Goal: Contribute content: Add original content to the website for others to see

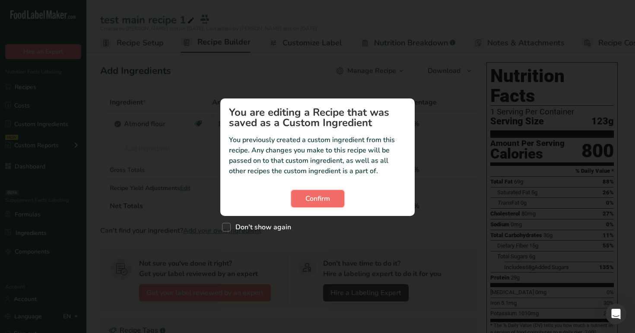
click at [312, 195] on span "Confirm" at bounding box center [317, 198] width 25 height 10
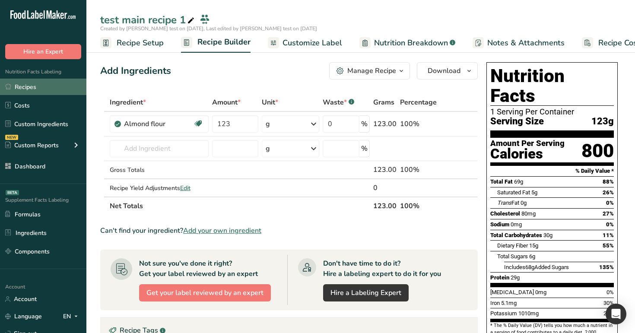
click at [65, 85] on link "Recipes" at bounding box center [43, 87] width 86 height 16
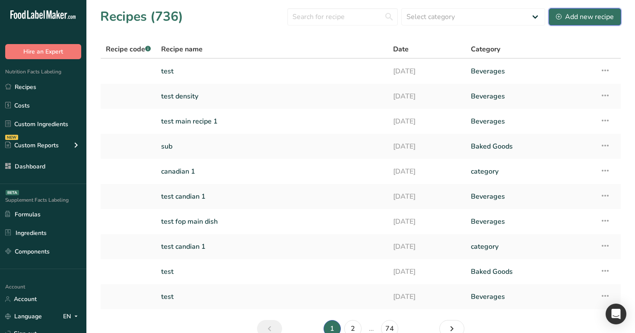
click at [582, 16] on div "Add new recipe" at bounding box center [585, 17] width 58 height 10
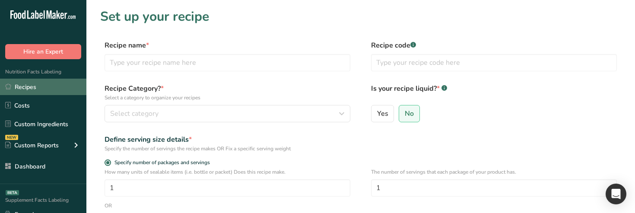
click at [56, 87] on link "Recipes" at bounding box center [43, 87] width 86 height 16
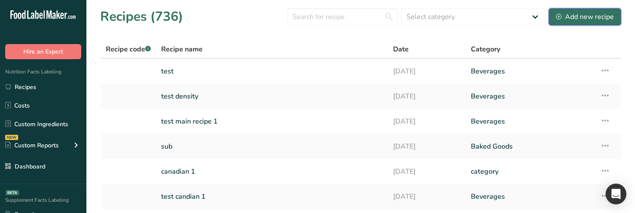
click at [591, 17] on div "Add new recipe" at bounding box center [585, 17] width 58 height 10
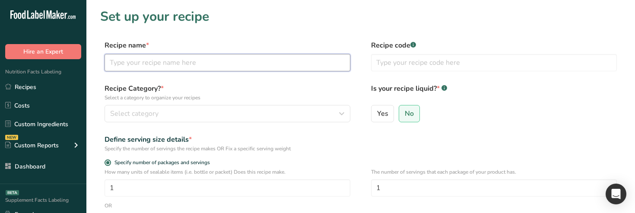
click at [170, 60] on input "text" at bounding box center [227, 62] width 246 height 17
type input "test"
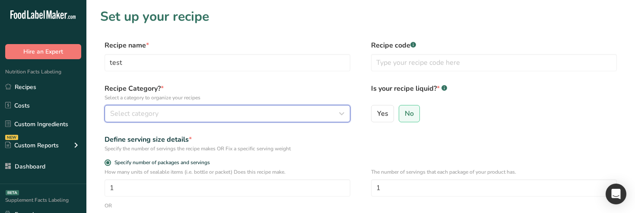
click at [173, 114] on div "Select category" at bounding box center [224, 113] width 229 height 10
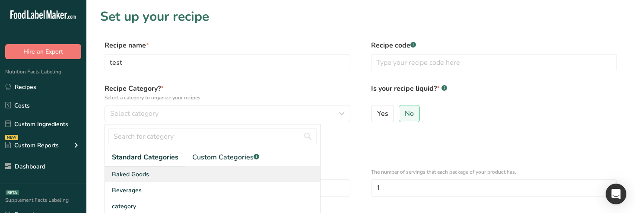
click at [174, 173] on div "Baked Goods" at bounding box center [212, 174] width 215 height 16
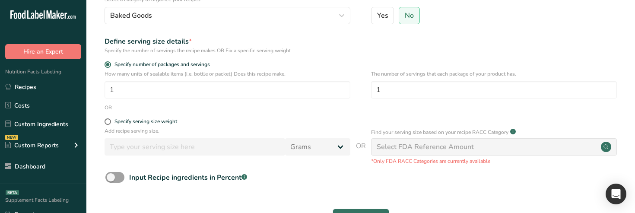
scroll to position [128, 0]
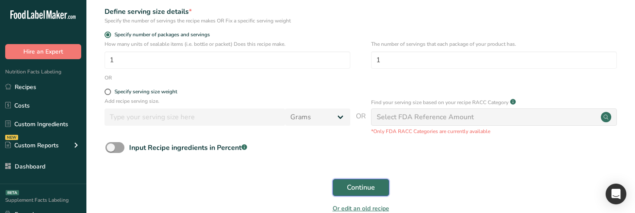
click at [347, 184] on span "Continue" at bounding box center [361, 187] width 28 height 10
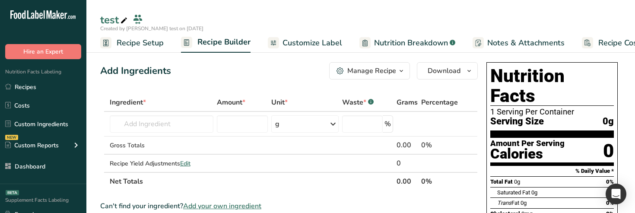
click at [295, 44] on span "Customize Label" at bounding box center [312, 43] width 60 height 12
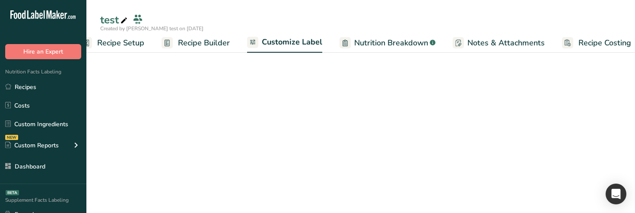
scroll to position [0, 29]
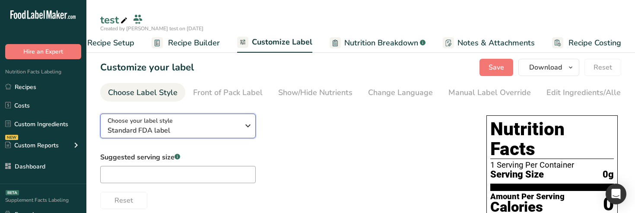
click at [212, 126] on div "Choose your label style Standard FDA label" at bounding box center [173, 125] width 132 height 19
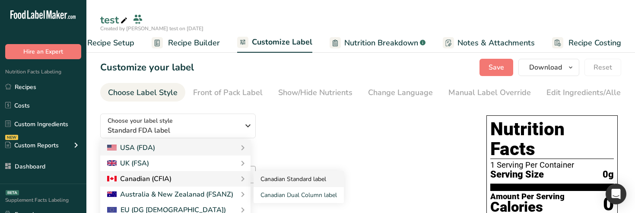
click at [281, 185] on link "Canadian Standard label" at bounding box center [298, 179] width 90 height 16
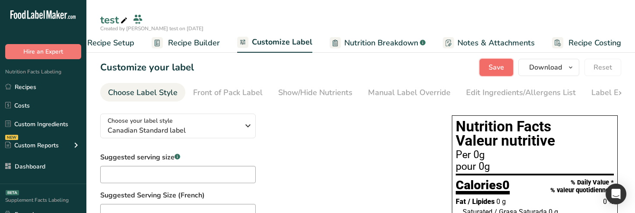
click at [489, 65] on button "Save" at bounding box center [496, 67] width 34 height 17
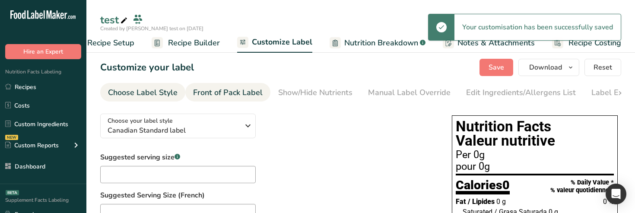
click at [232, 89] on div "Front of Pack Label" at bounding box center [227, 93] width 69 height 12
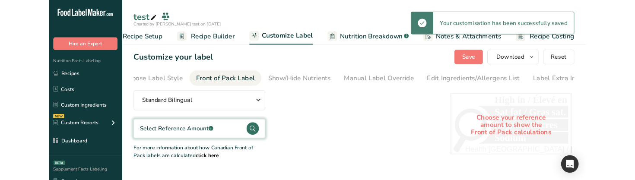
scroll to position [0, 27]
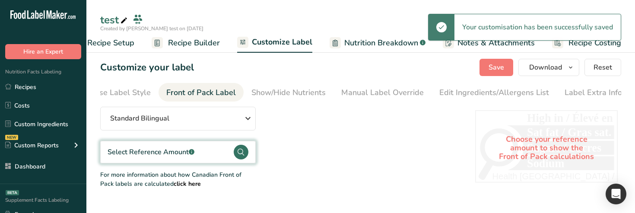
click at [220, 153] on div "Select Reference Amount .a-a{fill:#347362;}.b-a{fill:#fff;}" at bounding box center [177, 152] width 155 height 22
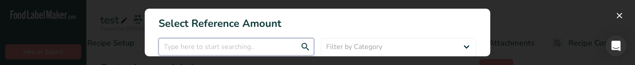
click at [273, 47] on input "FOP Category Selection Modal" at bounding box center [235, 46] width 155 height 17
paste input "Combination dishes"
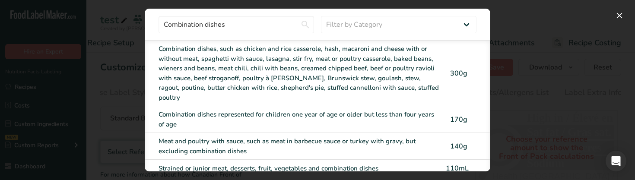
scroll to position [0, 0]
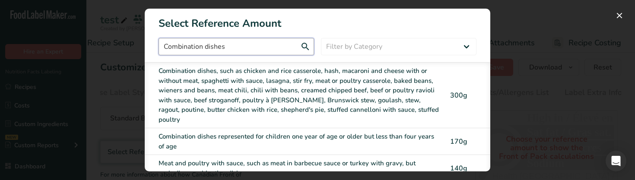
drag, startPoint x: 205, startPoint y: 47, endPoint x: 133, endPoint y: 45, distance: 72.5
click at [133, 45] on div "Select Reference Amount Combination dishes Filter by Category All Bakery produc…" at bounding box center [317, 90] width 635 height 180
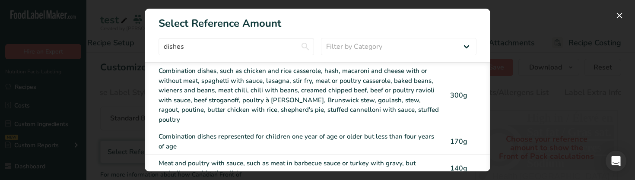
click at [244, 35] on section "Select Reference Amount dishes Filter by Category All Bakery products and subst…" at bounding box center [317, 90] width 345 height 163
drag, startPoint x: 208, startPoint y: 45, endPoint x: 152, endPoint y: 46, distance: 55.7
click at [152, 46] on div "dishes Filter by Category All Bakery products and substitutes [GEOGRAPHIC_DATA]…" at bounding box center [317, 46] width 345 height 17
paste input "Burritos, enchilada"
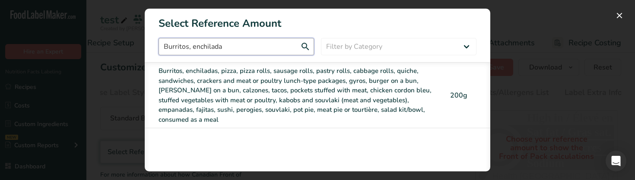
click at [236, 44] on input "Burritos, enchilada" at bounding box center [235, 46] width 155 height 17
drag, startPoint x: 239, startPoint y: 45, endPoint x: 145, endPoint y: 42, distance: 93.7
click at [145, 42] on div "Burritos, enchilada Filter by Category All Bakery products and substitutes [GEO…" at bounding box center [317, 46] width 345 height 17
paste input "Combination dishes"
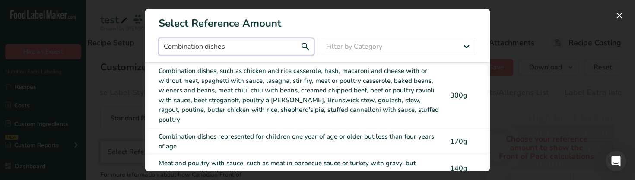
type input "Combination dishes"
click at [357, 25] on h1 "Select Reference Amount" at bounding box center [317, 20] width 345 height 22
drag, startPoint x: 235, startPoint y: 45, endPoint x: 152, endPoint y: 42, distance: 82.9
click at [152, 42] on div "Combination dishes Filter by Category All Bakery products and substitutes [GEOG…" at bounding box center [317, 46] width 345 height 17
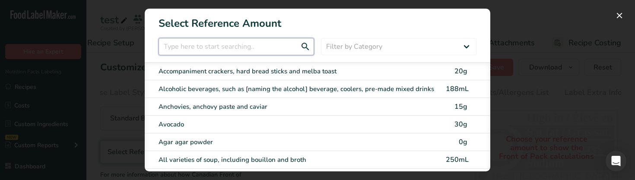
paste input ""Hors d'oeuvres"
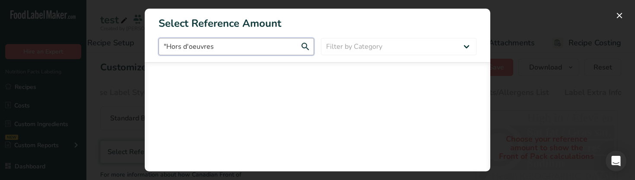
click at [166, 45] on input ""Hors d'oeuvres" at bounding box center [235, 46] width 155 height 17
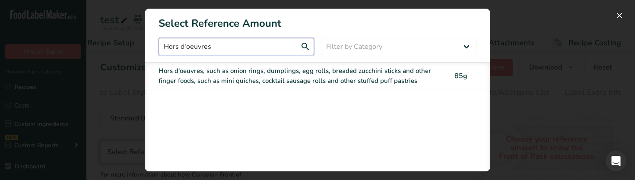
type input "Hors d'oeuvres"
click at [208, 82] on div "Hors d'oeuvres, such as onion rings, dumplings, egg rolls, breaded zucchini sti…" at bounding box center [299, 75] width 282 height 19
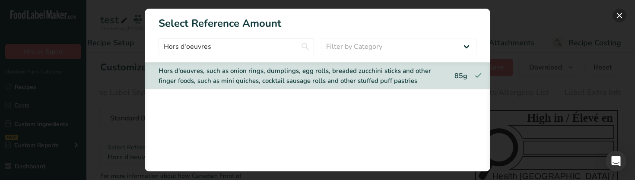
click at [618, 15] on button "FOP Category Selection Modal" at bounding box center [619, 16] width 14 height 14
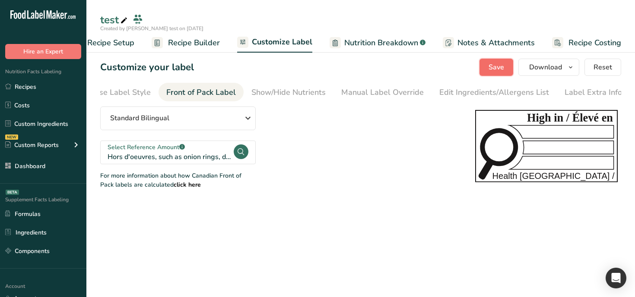
click at [492, 62] on span "Save" at bounding box center [496, 67] width 16 height 10
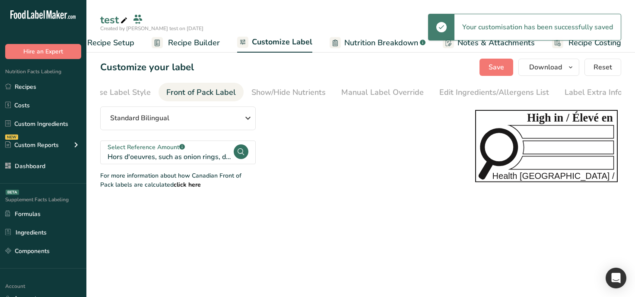
click at [193, 44] on span "Recipe Builder" at bounding box center [194, 43] width 52 height 12
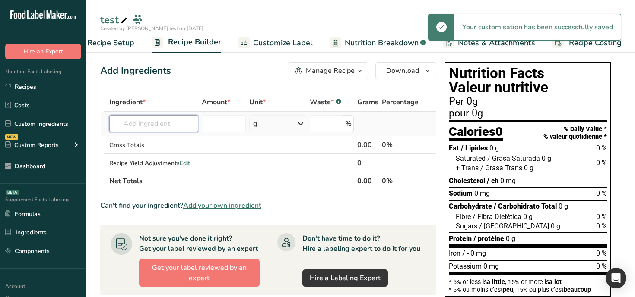
click at [158, 124] on input "text" at bounding box center [153, 123] width 89 height 17
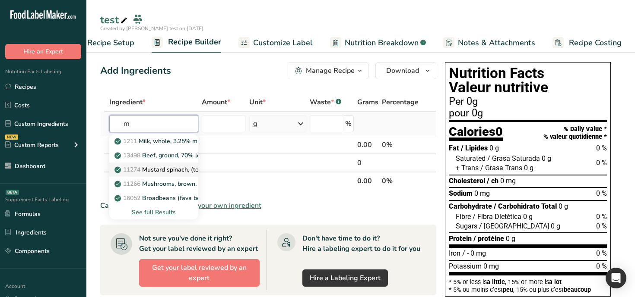
type input "m"
click at [156, 168] on p "11274 Mustard spinach, (tendergreen), raw" at bounding box center [179, 169] width 127 height 9
type input "Mustard spinach, (tendergreen), raw"
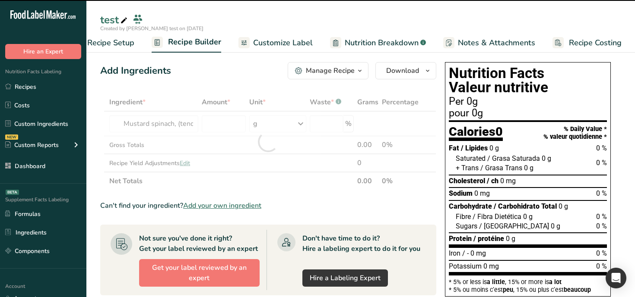
type input "0"
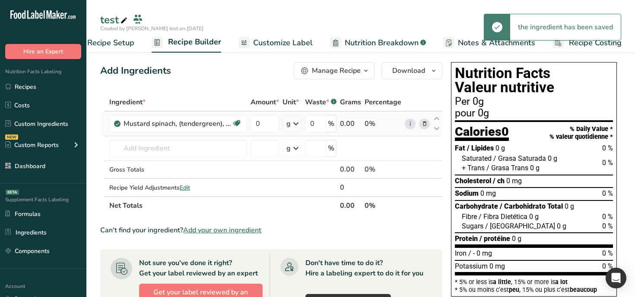
click at [425, 122] on icon at bounding box center [424, 124] width 6 height 9
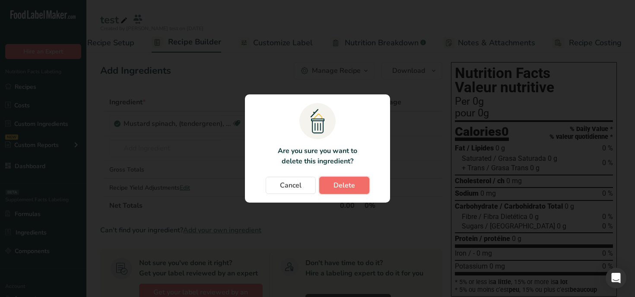
click at [351, 183] on span "Delete" at bounding box center [344, 185] width 22 height 10
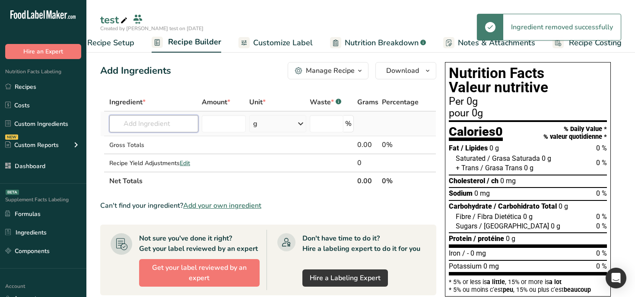
click at [178, 129] on input "text" at bounding box center [153, 123] width 89 height 17
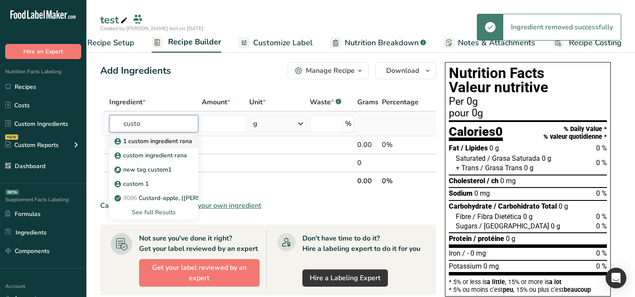
type input "custo"
click at [163, 142] on p "1 custom ingredient rana" at bounding box center [154, 141] width 76 height 9
type input "1 custom ingredient rana"
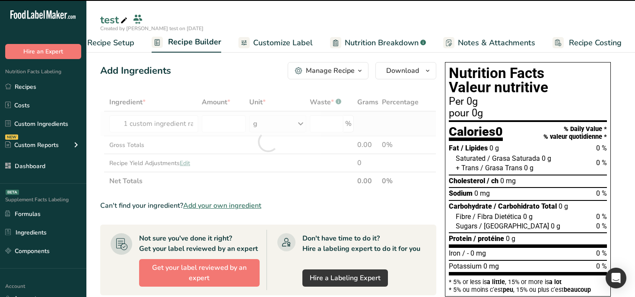
type input "0"
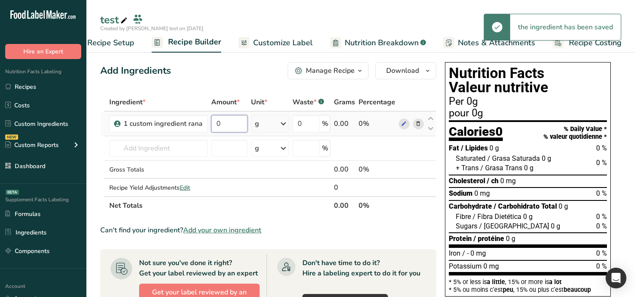
click at [218, 124] on input "0" at bounding box center [229, 123] width 36 height 17
click at [251, 89] on div "Add Ingredients Manage Recipe Delete Recipe Duplicate Recipe Scale Recipe Save …" at bounding box center [270, 300] width 341 height 482
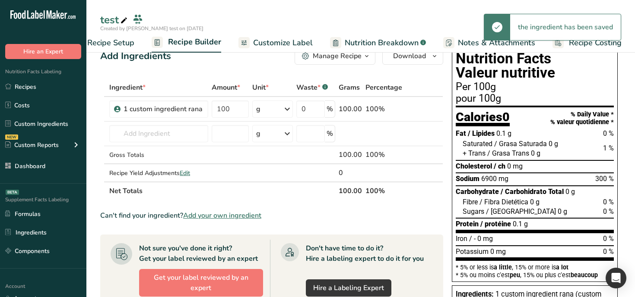
scroll to position [17, 0]
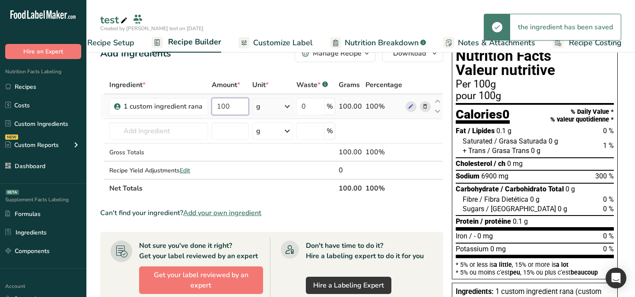
click at [234, 106] on input "100" at bounding box center [231, 106] width 38 height 17
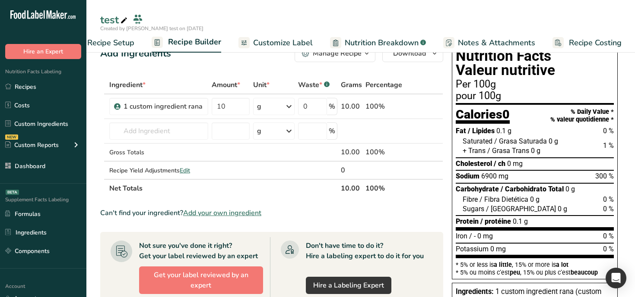
click at [243, 70] on div "Add Ingredients Manage Recipe Delete Recipe Duplicate Recipe Scale Recipe Save …" at bounding box center [274, 282] width 348 height 482
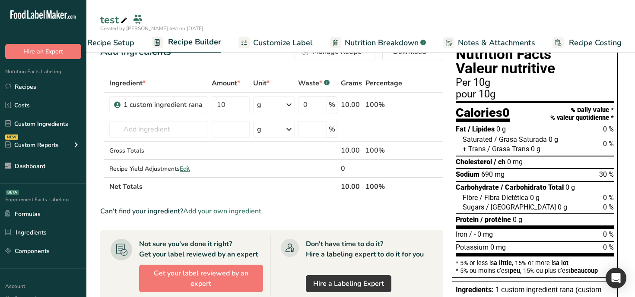
scroll to position [19, 0]
click at [230, 101] on input "10" at bounding box center [231, 104] width 38 height 17
type input "1"
type input "8"
click at [461, 154] on div "+ Trans / Grasa Trans 0 g" at bounding box center [534, 149] width 158 height 11
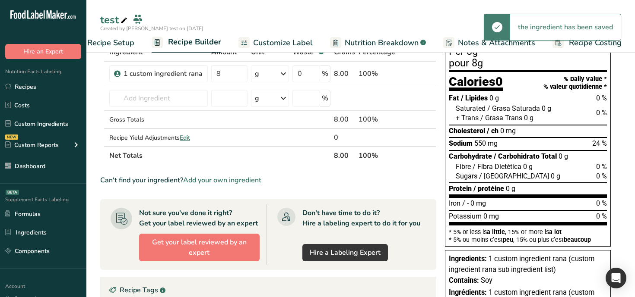
scroll to position [0, 0]
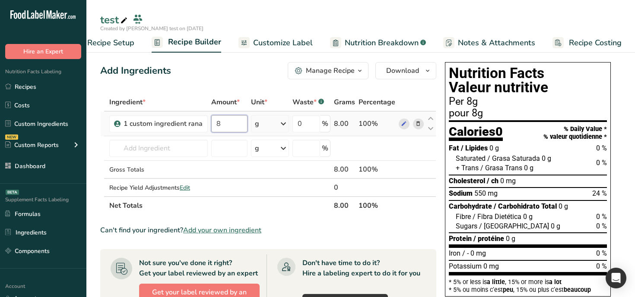
click at [228, 124] on input "8" at bounding box center [229, 123] width 36 height 17
type input "9"
click at [431, 141] on div "Ingredient * Amount * Unit * Waste * .a-a{fill:#347362;}.b-a{fill:#fff;} Grams …" at bounding box center [268, 154] width 336 height 122
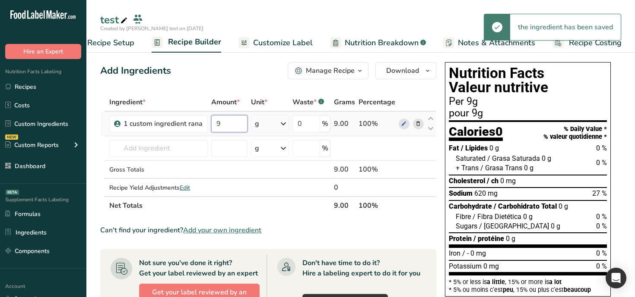
click at [228, 126] on input "9" at bounding box center [229, 123] width 36 height 17
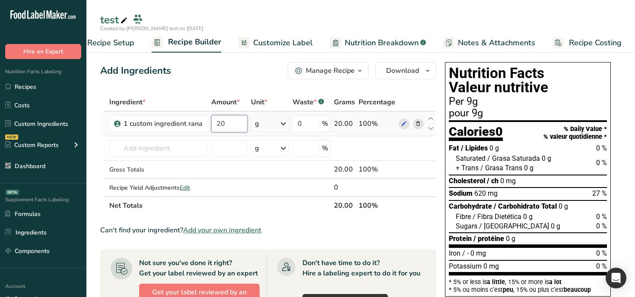
type input "2"
type input "10"
click at [411, 174] on div "Ingredient * Amount * Unit * Waste * .a-a{fill:#347362;}.b-a{fill:#fff;} Grams …" at bounding box center [268, 154] width 336 height 122
